Goal: Task Accomplishment & Management: Use online tool/utility

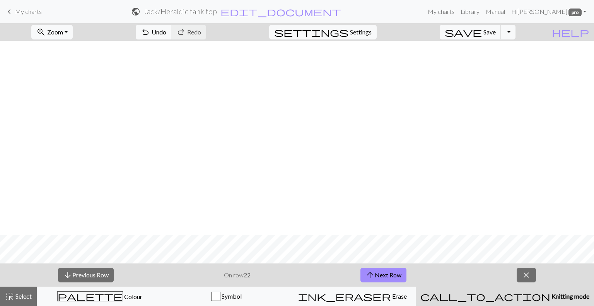
scroll to position [194, 0]
click at [390, 273] on button "arrow_upward Next Row" at bounding box center [383, 274] width 46 height 15
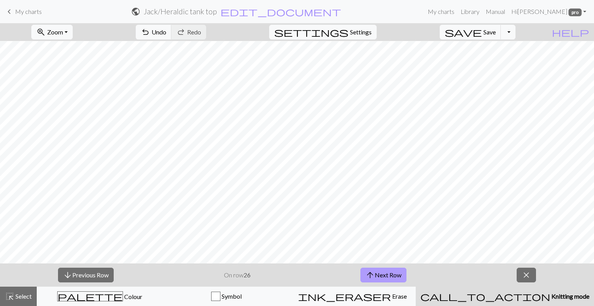
click at [390, 273] on button "arrow_upward Next Row" at bounding box center [383, 274] width 46 height 15
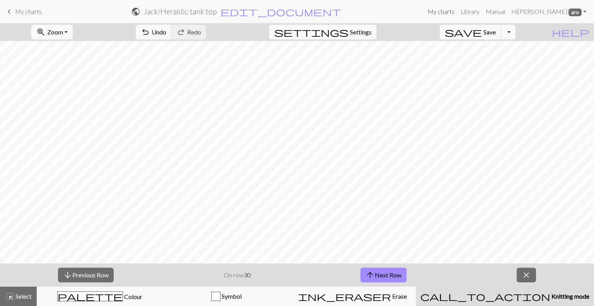
click at [446, 11] on link "My charts" at bounding box center [440, 11] width 33 height 15
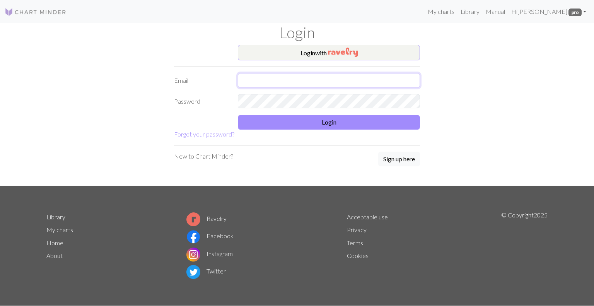
click at [332, 82] on input "text" at bounding box center [329, 80] width 182 height 15
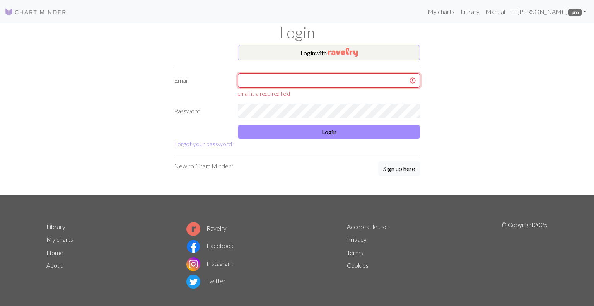
type input "miriam.antonello@libero.it"
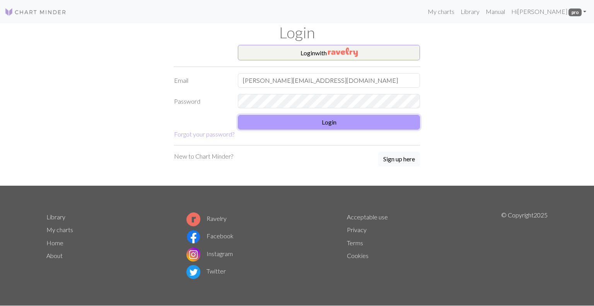
click at [318, 119] on button "Login" at bounding box center [329, 122] width 182 height 15
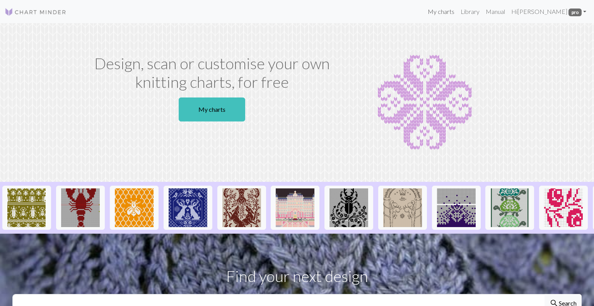
click at [447, 11] on link "My charts" at bounding box center [440, 11] width 33 height 15
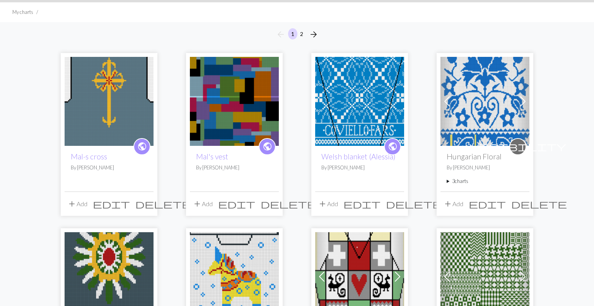
scroll to position [48, 0]
click at [112, 101] on img at bounding box center [109, 101] width 89 height 89
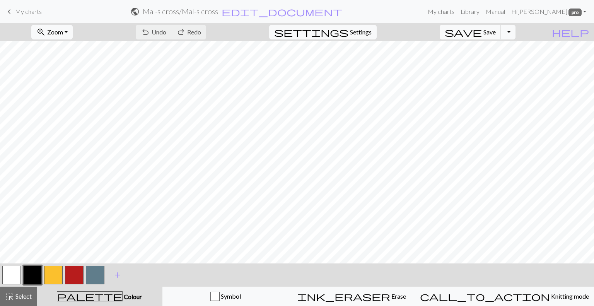
scroll to position [199, 0]
click at [6, 275] on button "button" at bounding box center [11, 275] width 19 height 19
click at [92, 268] on button "button" at bounding box center [95, 275] width 19 height 19
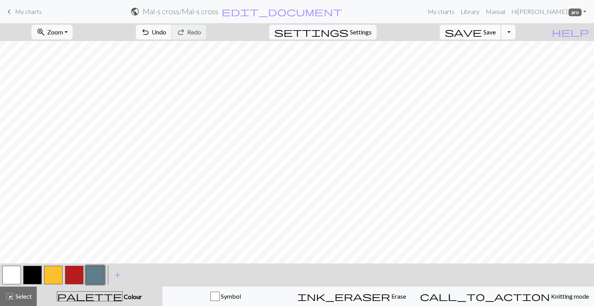
click at [496, 31] on span "Save" at bounding box center [489, 31] width 12 height 7
click at [450, 11] on link "My charts" at bounding box center [440, 11] width 33 height 15
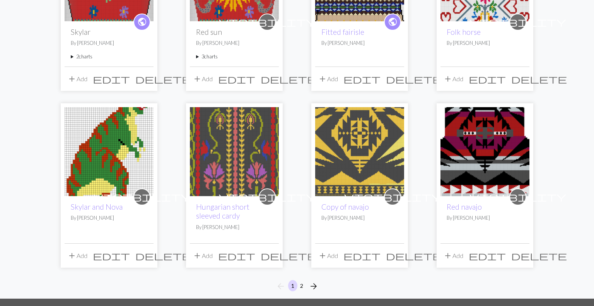
scroll to position [572, 0]
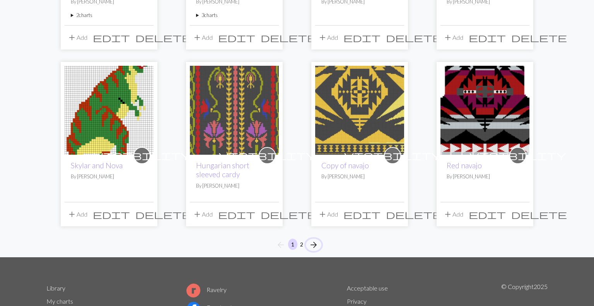
click at [313, 242] on span "arrow_forward" at bounding box center [313, 244] width 9 height 11
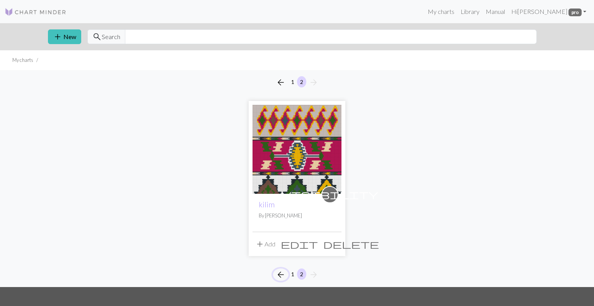
click at [279, 274] on span "arrow_back" at bounding box center [280, 274] width 9 height 11
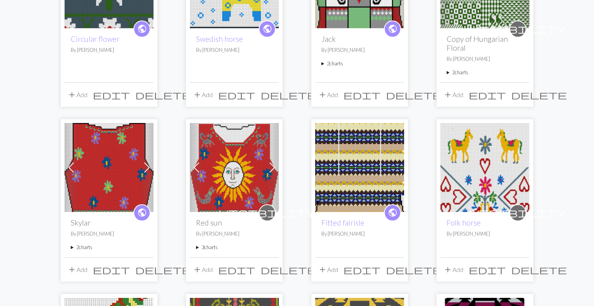
scroll to position [341, 0]
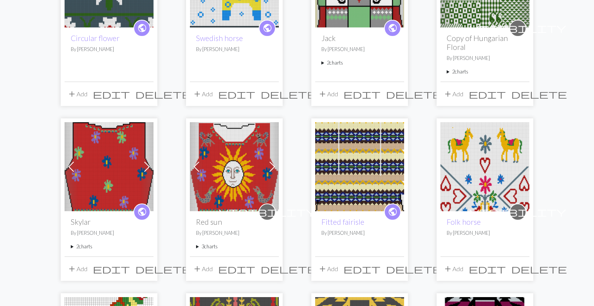
click at [118, 182] on img at bounding box center [109, 166] width 89 height 89
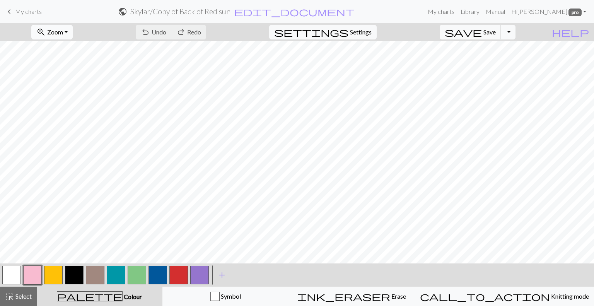
click at [73, 30] on button "zoom_in Zoom Zoom" at bounding box center [51, 32] width 41 height 15
click at [62, 92] on button "50%" at bounding box center [62, 93] width 61 height 12
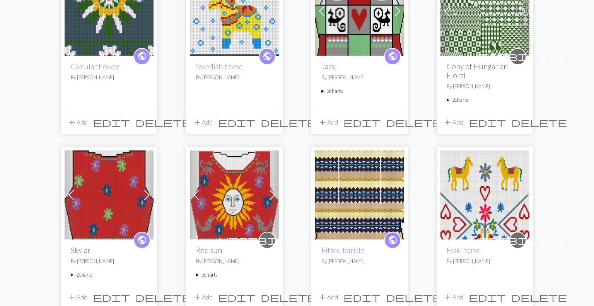
scroll to position [315, 0]
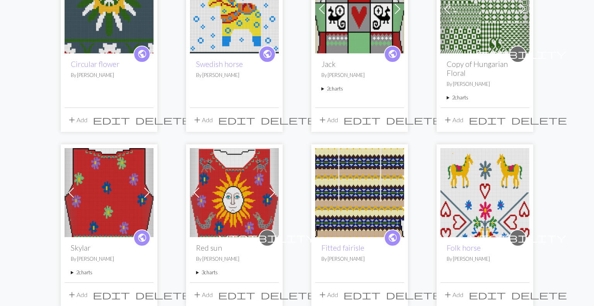
click at [86, 271] on summary "2 charts" at bounding box center [109, 272] width 77 height 7
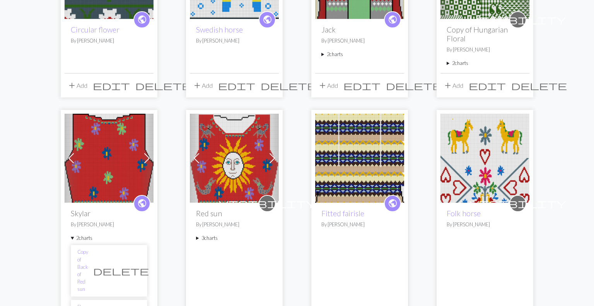
scroll to position [349, 0]
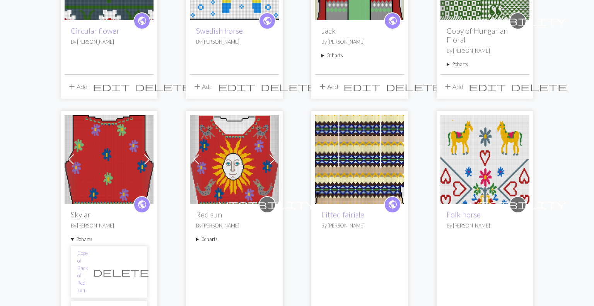
click at [213, 237] on summary "3 charts" at bounding box center [234, 238] width 77 height 7
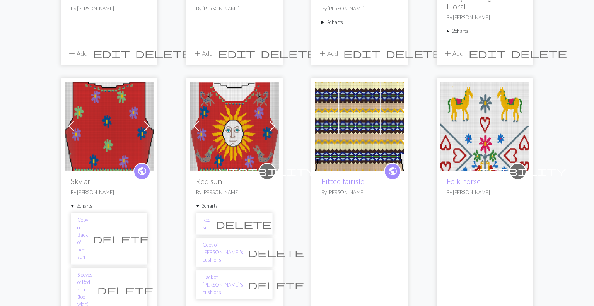
scroll to position [382, 0]
click at [225, 245] on link "Copy of [PERSON_NAME]'s cushions" at bounding box center [223, 252] width 41 height 22
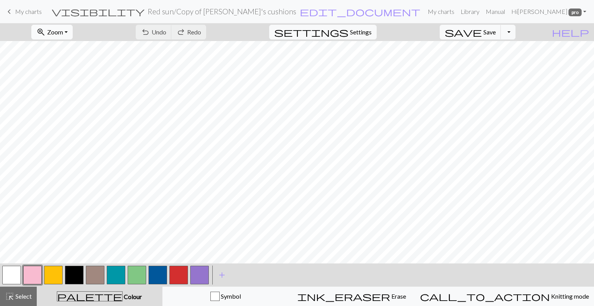
click at [63, 31] on span "Zoom" at bounding box center [55, 31] width 16 height 7
click at [63, 90] on button "50%" at bounding box center [62, 93] width 61 height 12
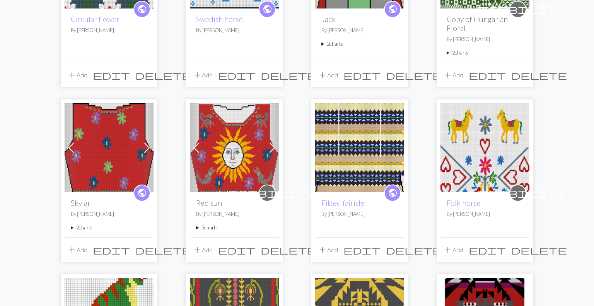
scroll to position [359, 0]
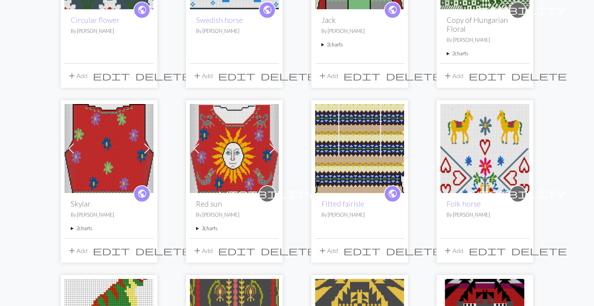
click at [213, 228] on summary "3 charts" at bounding box center [234, 228] width 77 height 7
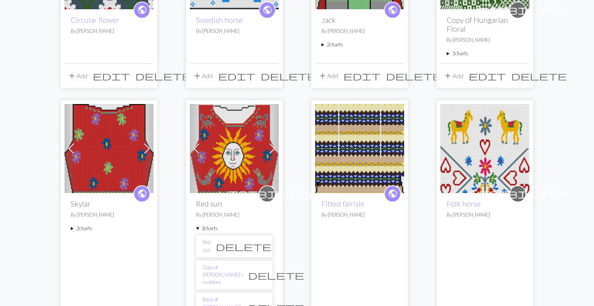
click at [227, 157] on img at bounding box center [234, 148] width 89 height 89
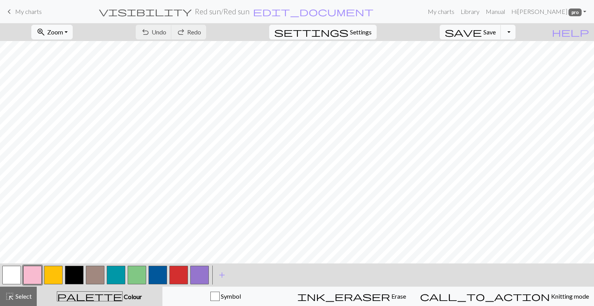
click at [515, 31] on button "Toggle Dropdown" at bounding box center [508, 32] width 15 height 15
click at [275, 11] on span "edit_document" at bounding box center [313, 11] width 121 height 11
select select "6524f87d951bd4527194edf4"
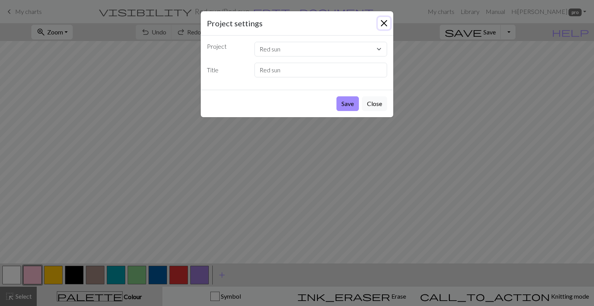
click at [385, 22] on button "Close" at bounding box center [384, 23] width 12 height 12
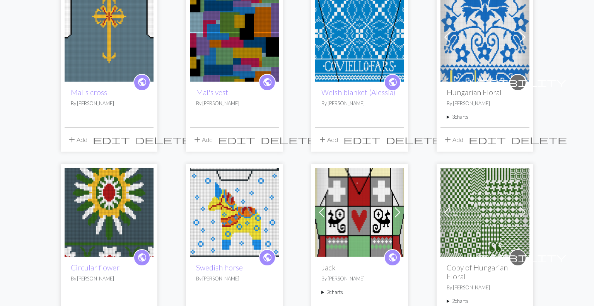
scroll to position [115, 0]
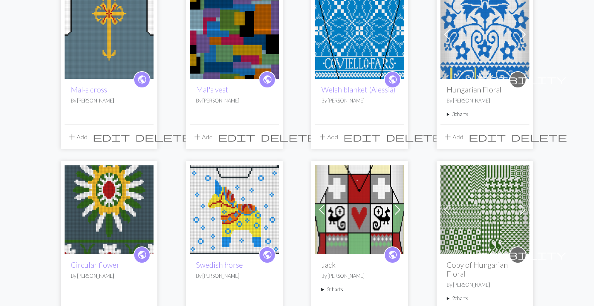
click at [380, 213] on img at bounding box center [359, 209] width 89 height 89
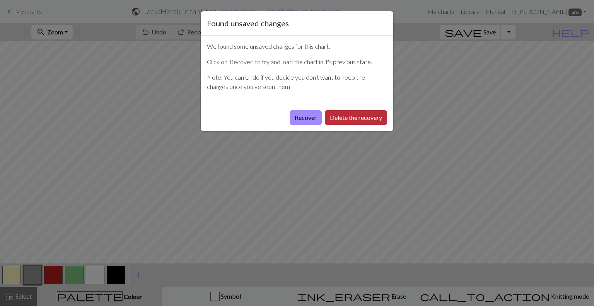
click at [347, 115] on button "Delete the recovery" at bounding box center [356, 117] width 62 height 15
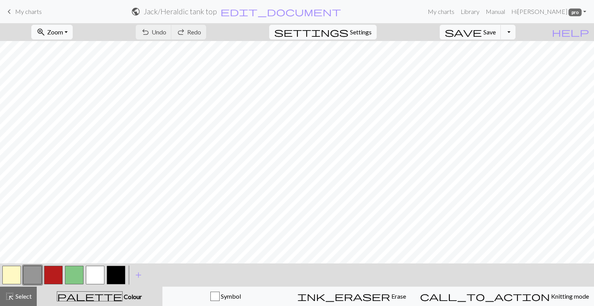
scroll to position [341, 0]
click at [73, 31] on button "zoom_in Zoom Zoom" at bounding box center [51, 32] width 41 height 15
click at [61, 90] on button "50%" at bounding box center [62, 93] width 61 height 12
click at [166, 30] on span "Undo" at bounding box center [159, 31] width 15 height 7
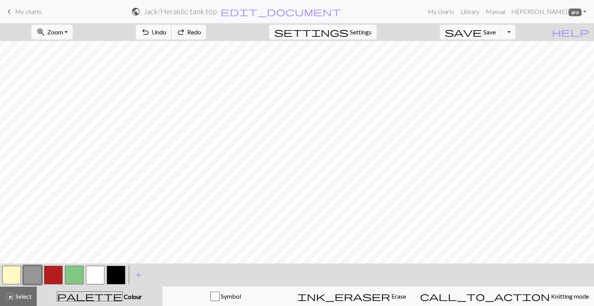
click at [166, 30] on span "Undo" at bounding box center [159, 31] width 15 height 7
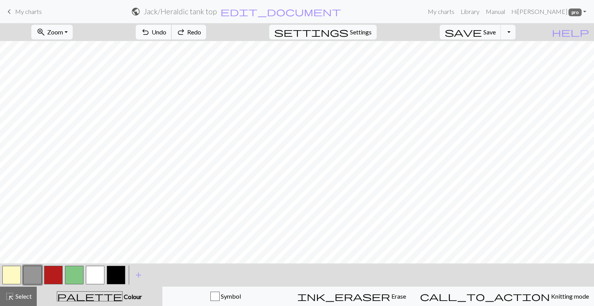
click at [166, 30] on span "Undo" at bounding box center [159, 31] width 15 height 7
click at [166, 29] on span "Undo" at bounding box center [159, 31] width 15 height 7
click at [166, 30] on span "Undo" at bounding box center [159, 31] width 15 height 7
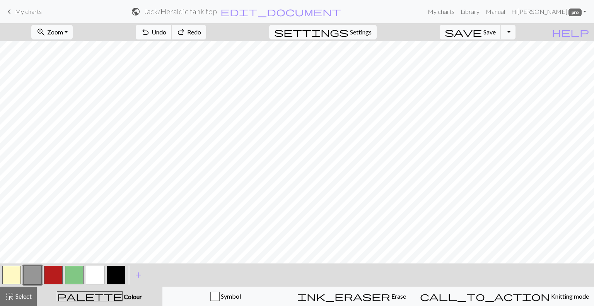
click at [166, 30] on span "Undo" at bounding box center [159, 31] width 15 height 7
click at [496, 31] on span "Save" at bounding box center [489, 31] width 12 height 7
click at [479, 11] on link "Library" at bounding box center [469, 11] width 25 height 15
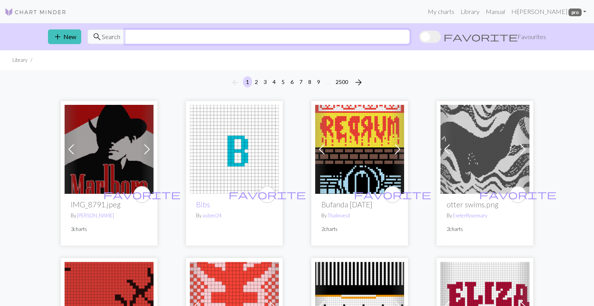
click at [169, 37] on input "text" at bounding box center [267, 36] width 285 height 15
type input "star"
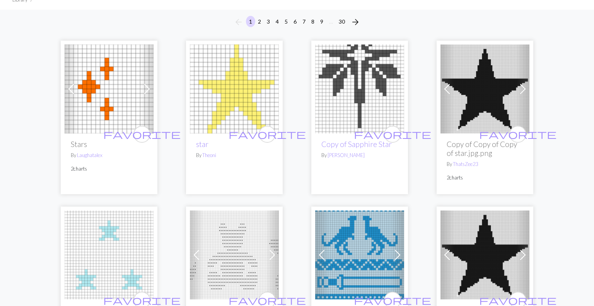
scroll to position [60, 0]
click at [228, 73] on img at bounding box center [234, 89] width 89 height 89
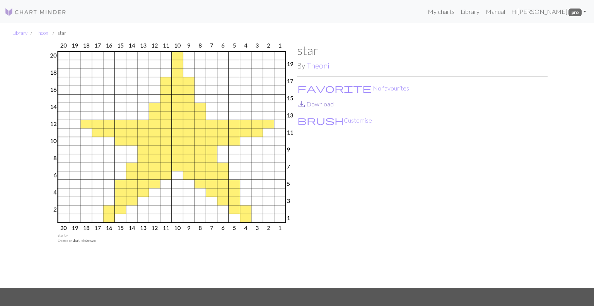
click at [304, 103] on span "save_alt" at bounding box center [301, 104] width 9 height 11
click at [445, 12] on link "My charts" at bounding box center [440, 11] width 33 height 15
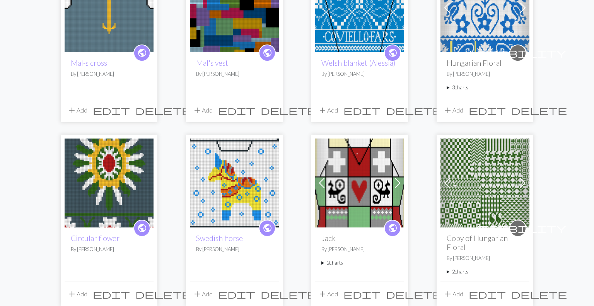
scroll to position [143, 0]
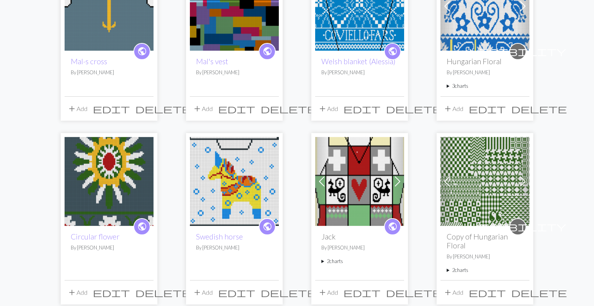
click at [370, 175] on img at bounding box center [359, 181] width 89 height 89
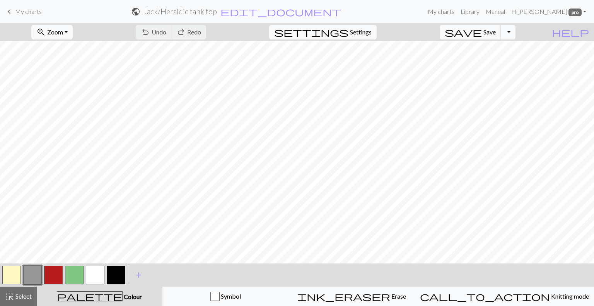
click at [63, 29] on span "Zoom" at bounding box center [55, 31] width 16 height 7
click at [65, 89] on button "50%" at bounding box center [62, 93] width 61 height 12
click at [166, 32] on span "Undo" at bounding box center [159, 31] width 15 height 7
click at [204, 32] on div "undo Undo Undo redo Redo Redo" at bounding box center [171, 32] width 82 height 18
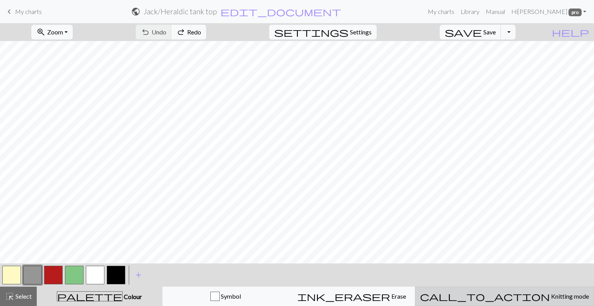
click at [526, 302] on button "call_to_action Knitting mode Knitting mode" at bounding box center [504, 295] width 179 height 19
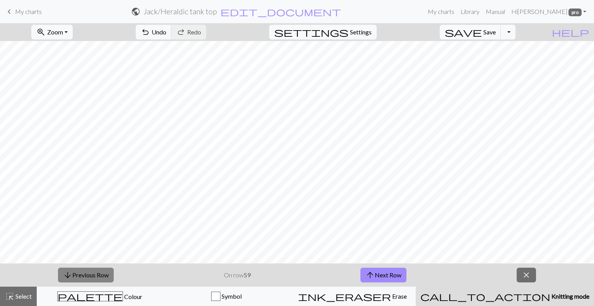
click at [87, 272] on button "arrow_downward Previous Row" at bounding box center [86, 274] width 56 height 15
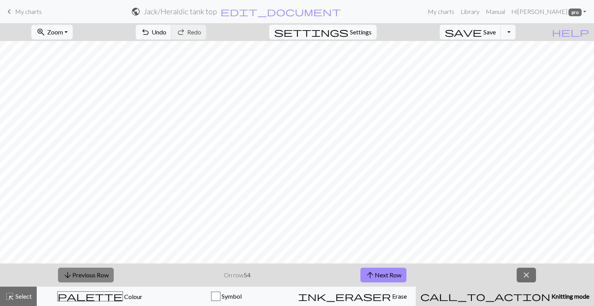
click at [87, 272] on button "arrow_downward Previous Row" at bounding box center [86, 274] width 56 height 15
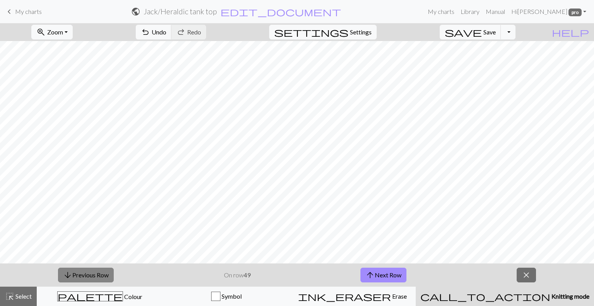
click at [87, 272] on button "arrow_downward Previous Row" at bounding box center [86, 274] width 56 height 15
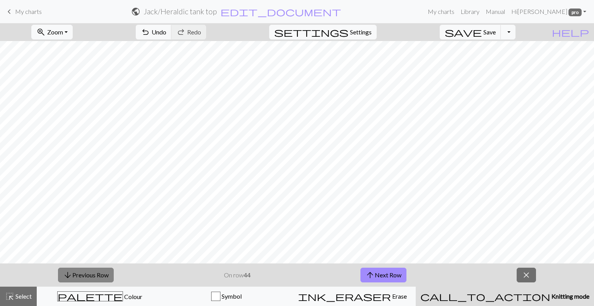
click at [87, 272] on button "arrow_downward Previous Row" at bounding box center [86, 274] width 56 height 15
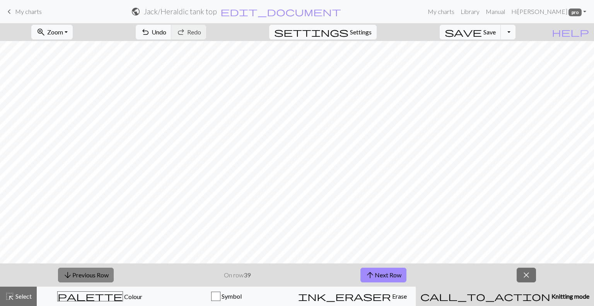
click at [87, 272] on button "arrow_downward Previous Row" at bounding box center [86, 274] width 56 height 15
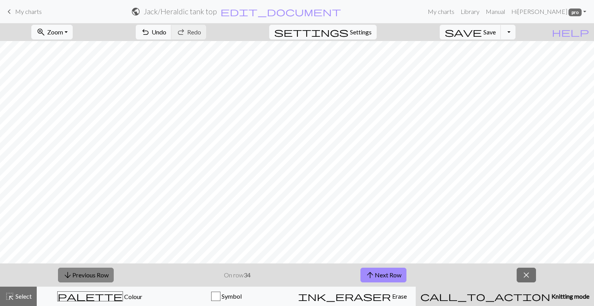
click at [87, 272] on button "arrow_downward Previous Row" at bounding box center [86, 274] width 56 height 15
click at [392, 274] on button "arrow_upward Next Row" at bounding box center [383, 274] width 46 height 15
click at [391, 275] on button "arrow_upward Next Row" at bounding box center [383, 274] width 46 height 15
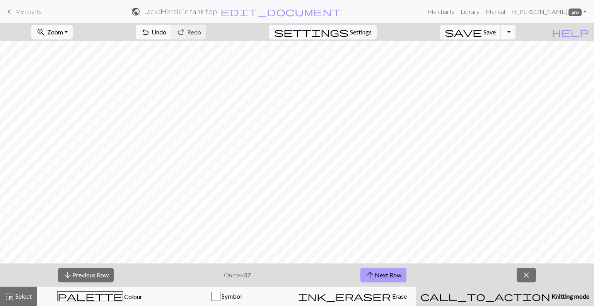
click at [391, 275] on button "arrow_upward Next Row" at bounding box center [383, 274] width 46 height 15
click at [101, 275] on button "arrow_downward Previous Row" at bounding box center [86, 274] width 56 height 15
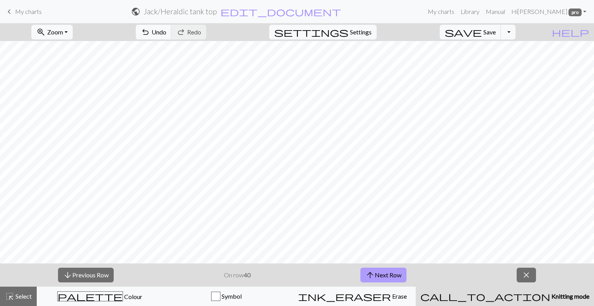
click at [376, 271] on button "arrow_upward Next Row" at bounding box center [383, 274] width 46 height 15
click at [382, 273] on button "arrow_upward Next Row" at bounding box center [383, 274] width 46 height 15
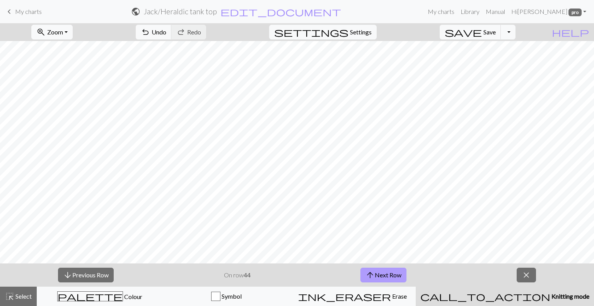
click at [382, 273] on button "arrow_upward Next Row" at bounding box center [383, 274] width 46 height 15
click at [382, 276] on button "arrow_upward Next Row" at bounding box center [383, 274] width 46 height 15
click at [87, 274] on button "arrow_downward Previous Row" at bounding box center [86, 274] width 56 height 15
click at [378, 274] on button "arrow_upward Next Row" at bounding box center [383, 274] width 46 height 15
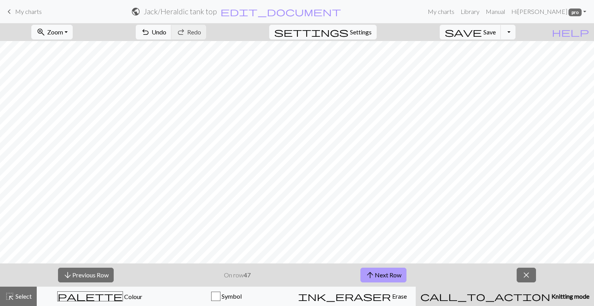
click at [378, 274] on button "arrow_upward Next Row" at bounding box center [383, 274] width 46 height 15
click at [377, 275] on button "arrow_upward Next Row" at bounding box center [383, 274] width 46 height 15
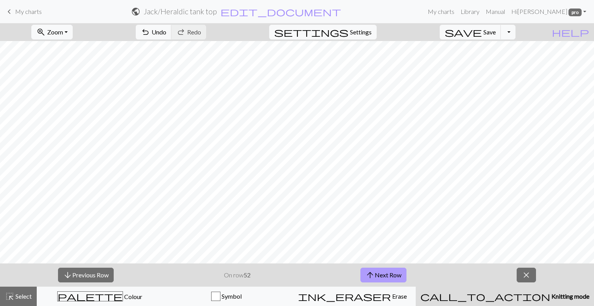
click at [377, 275] on button "arrow_upward Next Row" at bounding box center [383, 274] width 46 height 15
click at [377, 276] on button "arrow_upward Next Row" at bounding box center [383, 274] width 46 height 15
click at [377, 277] on button "arrow_upward Next Row" at bounding box center [383, 274] width 46 height 15
click at [377, 278] on button "arrow_upward Next Row" at bounding box center [383, 274] width 46 height 15
